Goal: Information Seeking & Learning: Learn about a topic

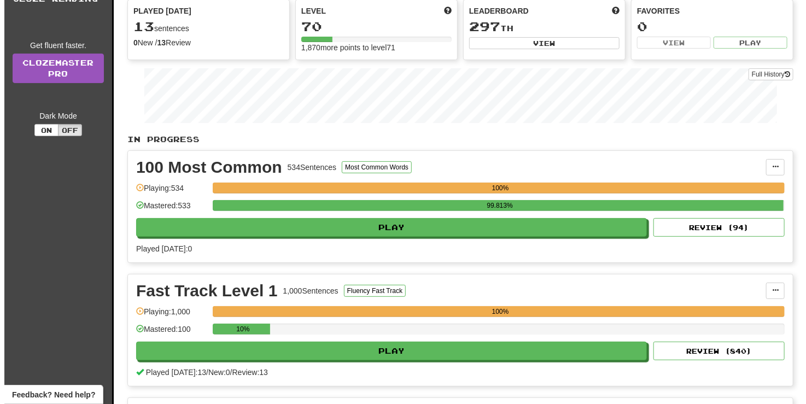
scroll to position [219, 0]
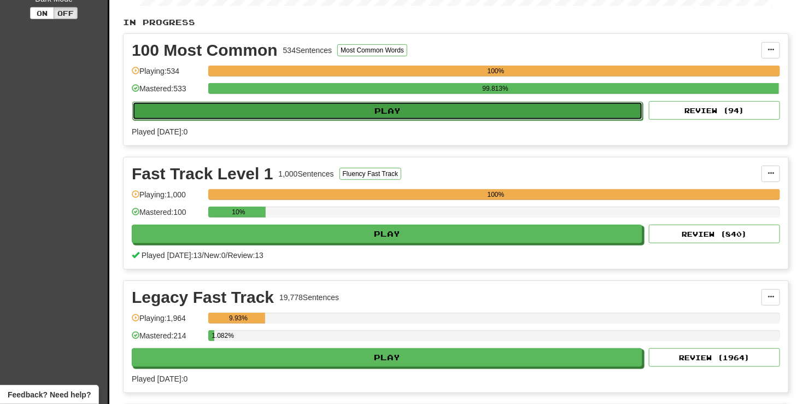
click at [383, 111] on button "Play" at bounding box center [387, 111] width 511 height 19
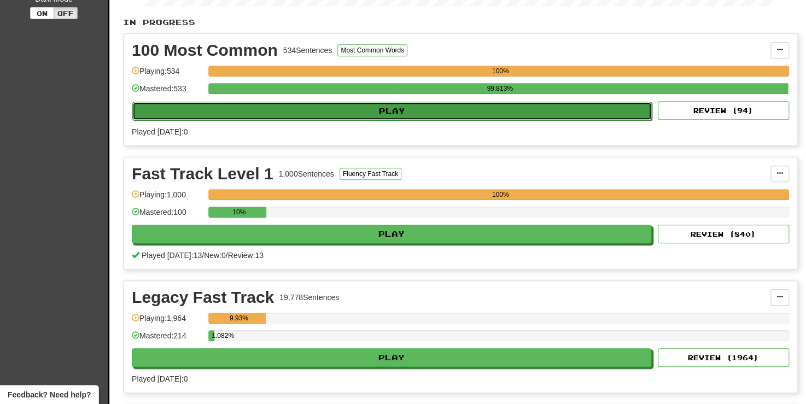
select select "**"
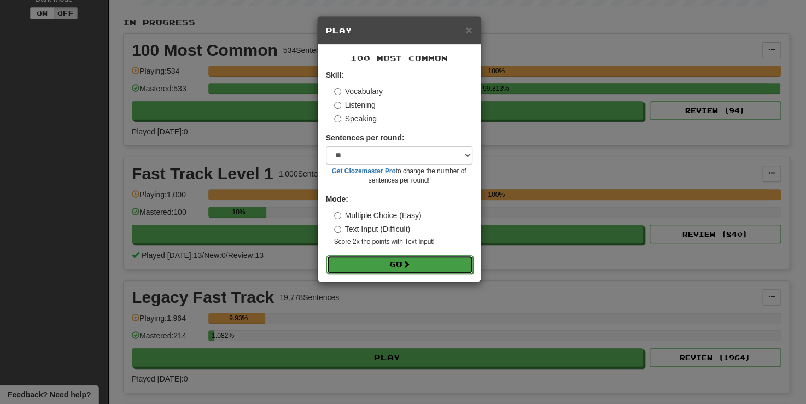
click at [390, 268] on button "Go" at bounding box center [400, 264] width 147 height 19
click at [387, 260] on button "Go" at bounding box center [400, 264] width 147 height 19
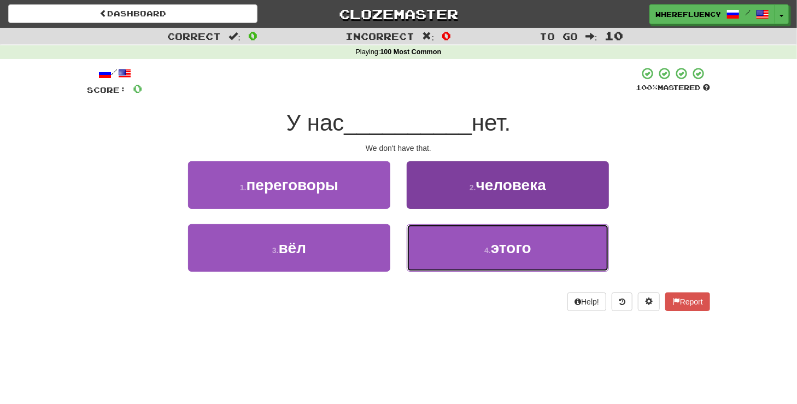
click at [467, 254] on button "4 . этого" at bounding box center [508, 248] width 202 height 48
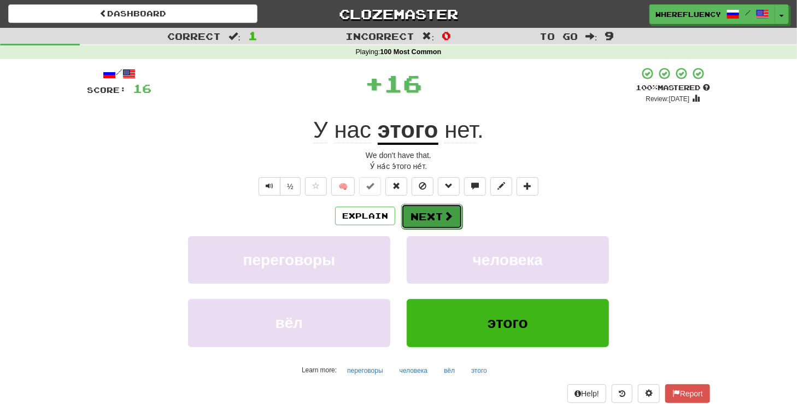
click at [426, 222] on button "Next" at bounding box center [431, 216] width 61 height 25
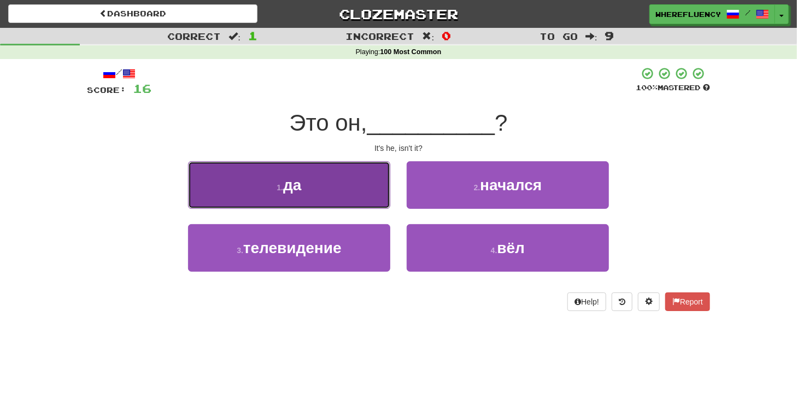
click at [370, 195] on button "1 . да" at bounding box center [289, 185] width 202 height 48
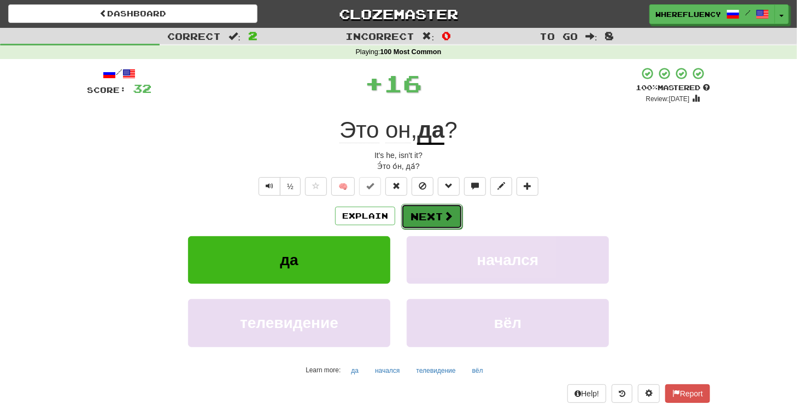
click at [433, 209] on button "Next" at bounding box center [431, 216] width 61 height 25
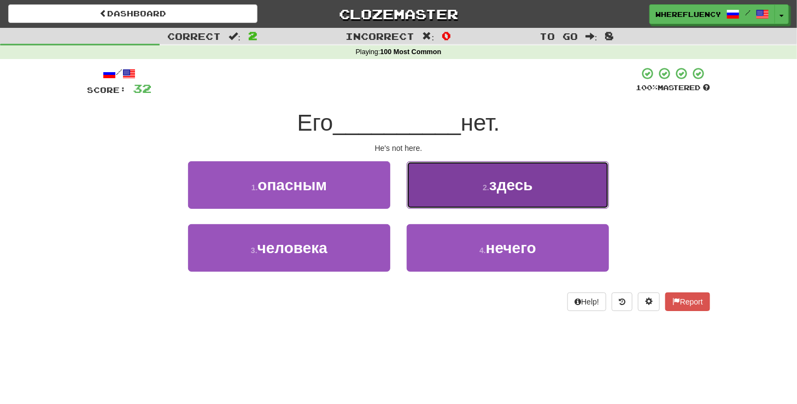
click at [486, 190] on small "2 ." at bounding box center [486, 187] width 7 height 9
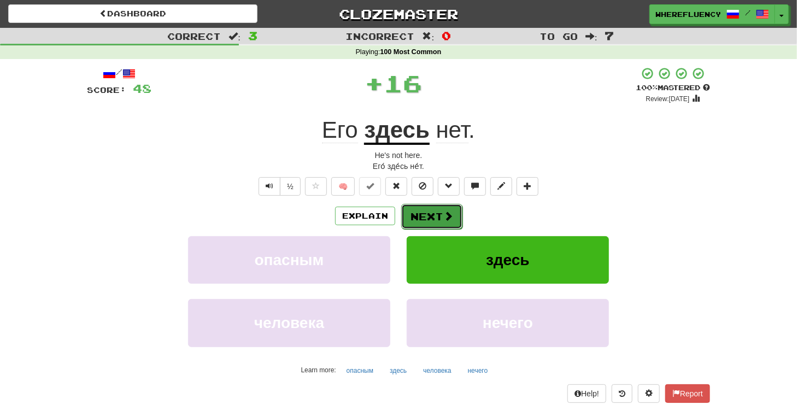
click at [427, 213] on button "Next" at bounding box center [431, 216] width 61 height 25
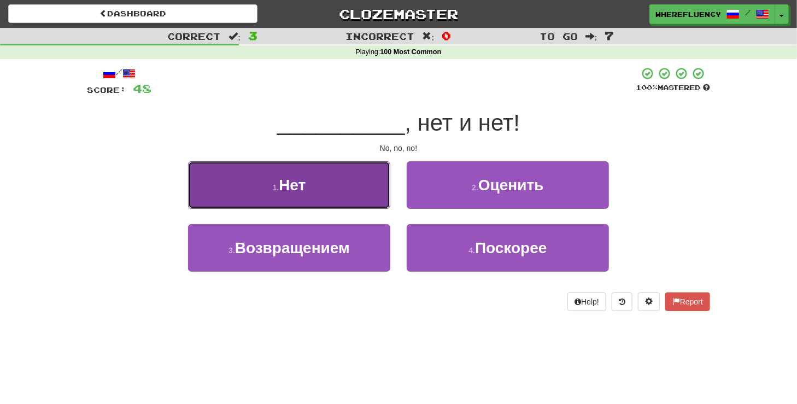
click at [350, 195] on button "1 . Нет" at bounding box center [289, 185] width 202 height 48
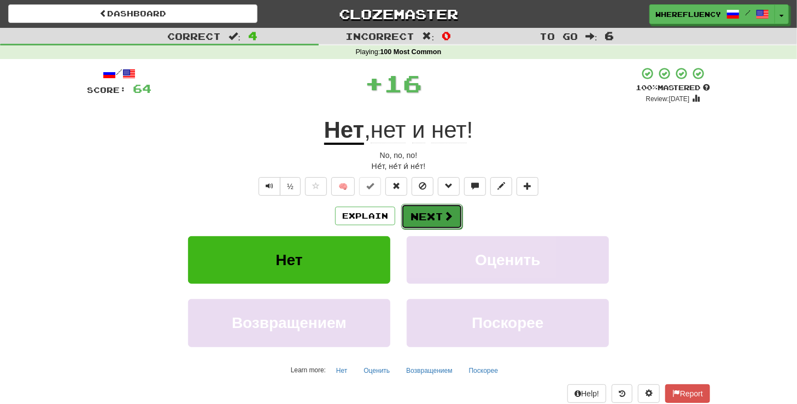
click at [444, 211] on span at bounding box center [449, 216] width 10 height 10
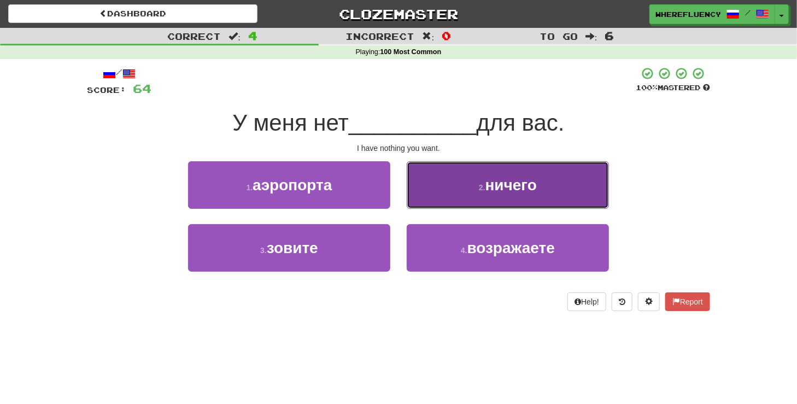
click at [475, 189] on button "2 . ничего" at bounding box center [508, 185] width 202 height 48
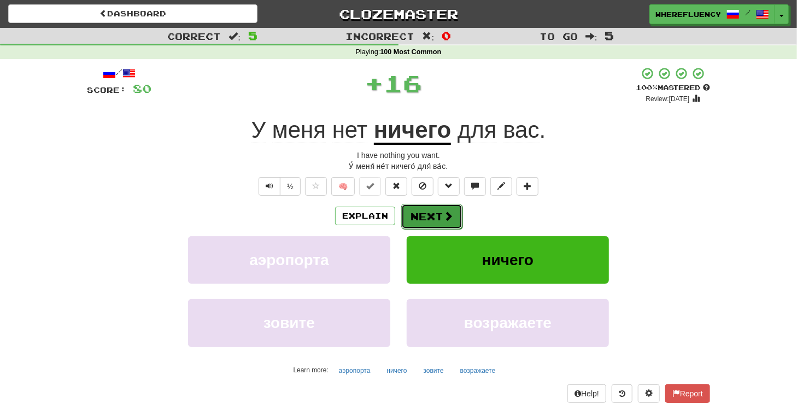
click at [419, 215] on button "Next" at bounding box center [431, 216] width 61 height 25
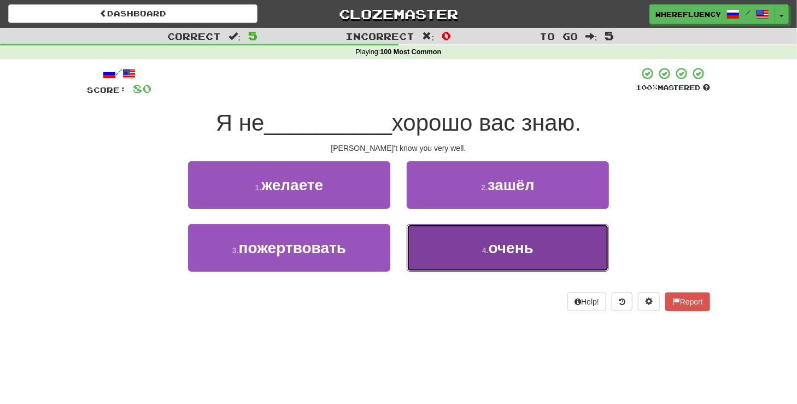
click at [473, 242] on button "4 . очень" at bounding box center [508, 248] width 202 height 48
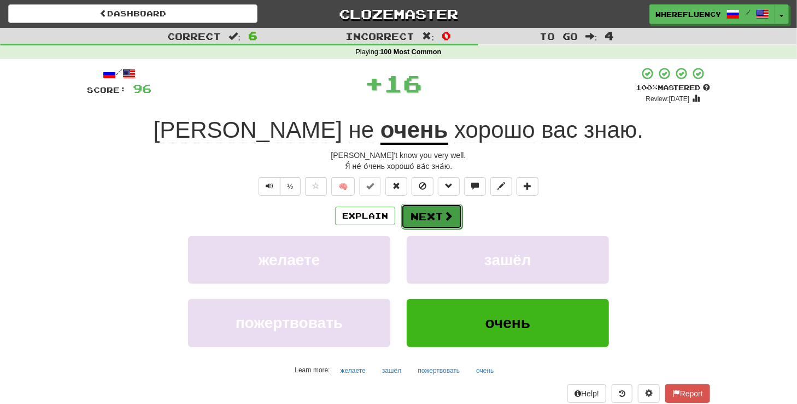
click at [444, 214] on span at bounding box center [449, 216] width 10 height 10
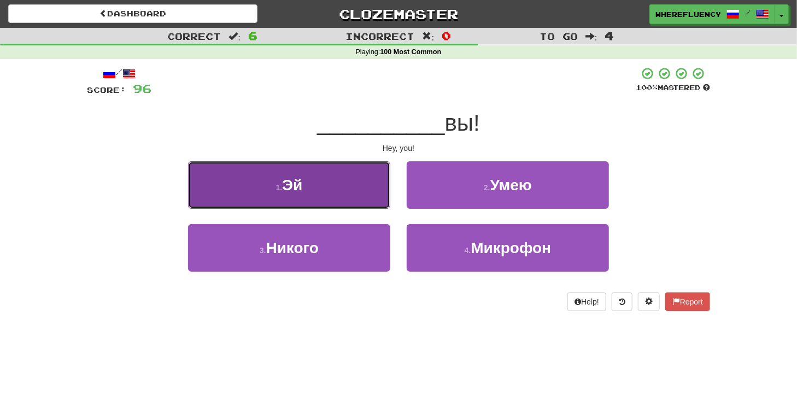
click at [365, 192] on button "1 . Эй" at bounding box center [289, 185] width 202 height 48
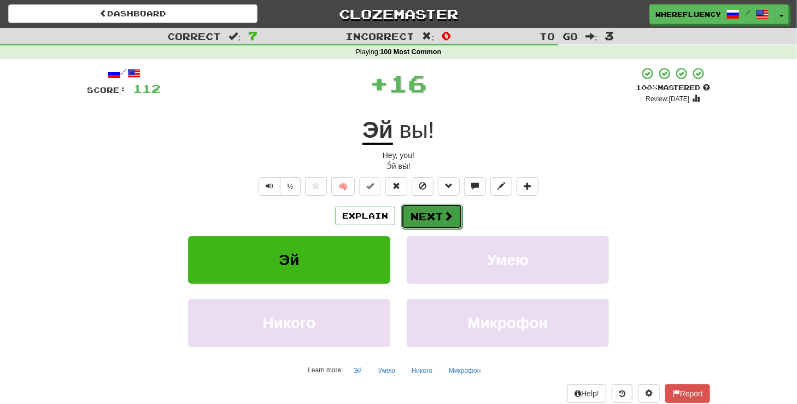
click at [440, 211] on button "Next" at bounding box center [431, 216] width 61 height 25
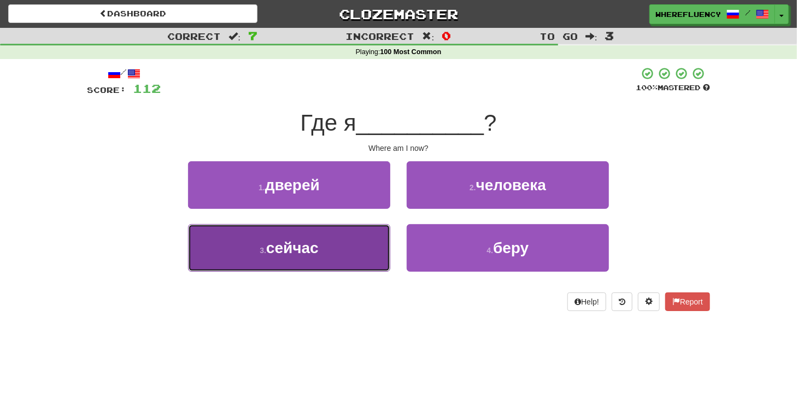
click at [343, 243] on button "3 . сейчас" at bounding box center [289, 248] width 202 height 48
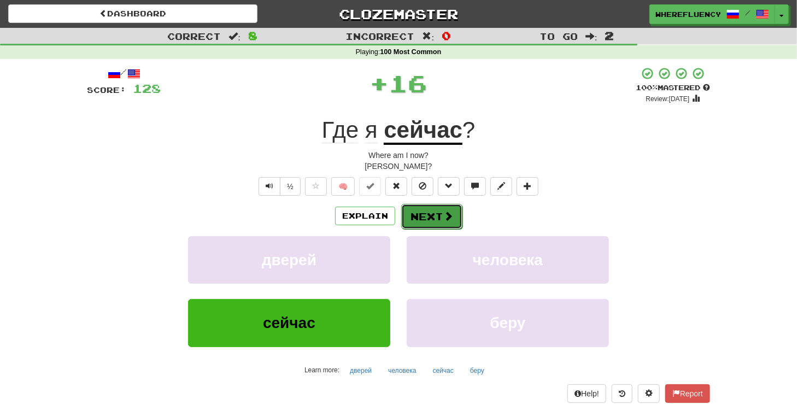
click at [424, 222] on button "Next" at bounding box center [431, 216] width 61 height 25
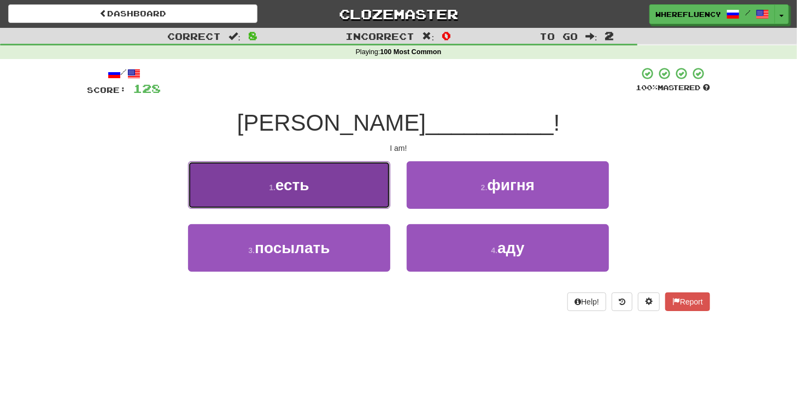
click at [329, 198] on button "1 . есть" at bounding box center [289, 185] width 202 height 48
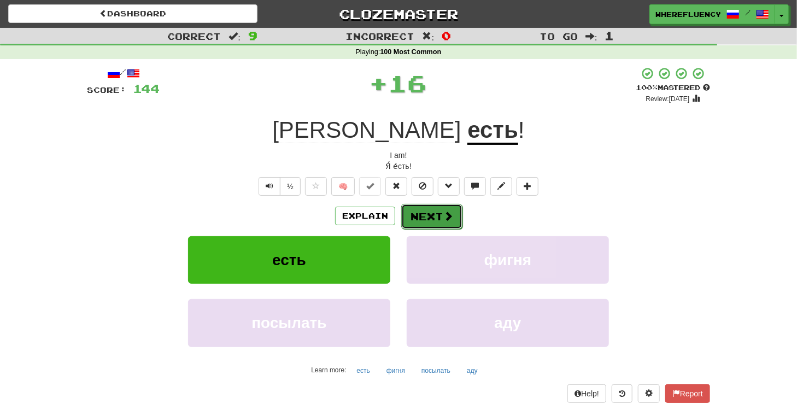
click at [424, 215] on button "Next" at bounding box center [431, 216] width 61 height 25
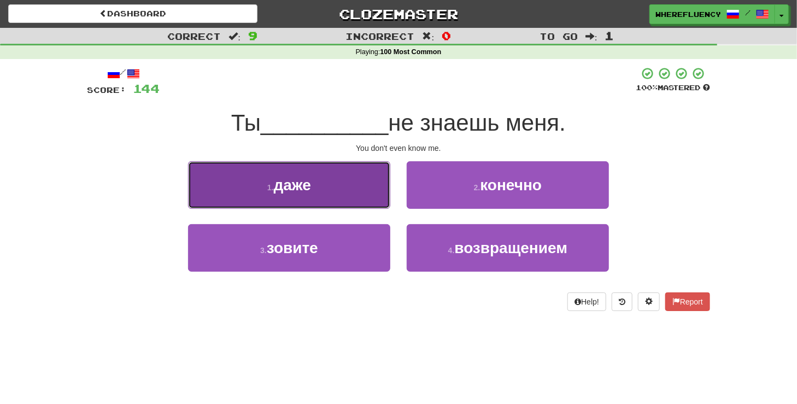
click at [368, 193] on button "1 . даже" at bounding box center [289, 185] width 202 height 48
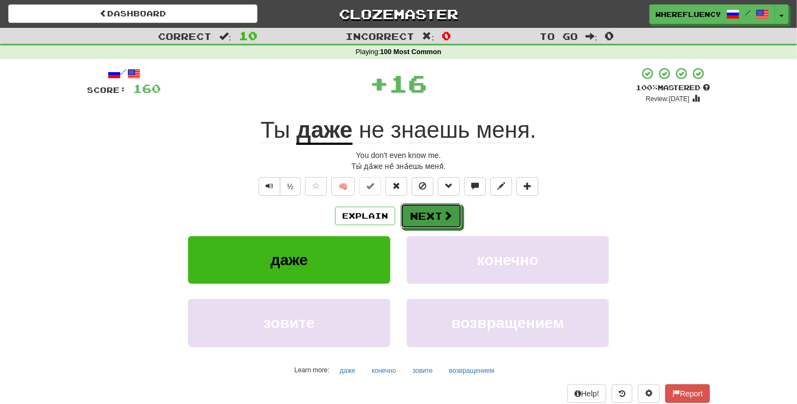
click at [427, 211] on button "Next" at bounding box center [431, 215] width 61 height 25
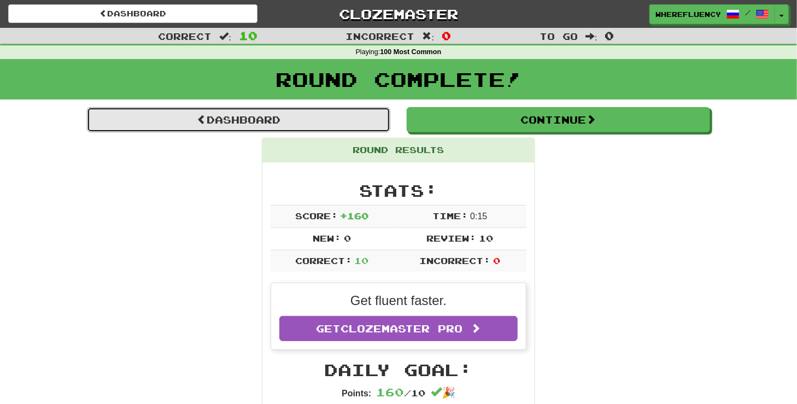
drag, startPoint x: 277, startPoint y: 125, endPoint x: 271, endPoint y: 165, distance: 40.9
click at [277, 125] on link "Dashboard" at bounding box center [239, 119] width 304 height 25
